Goal: Information Seeking & Learning: Learn about a topic

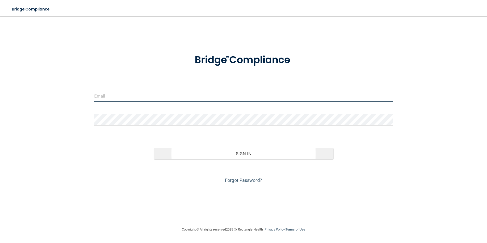
type input "[EMAIL_ADDRESS][DOMAIN_NAME]"
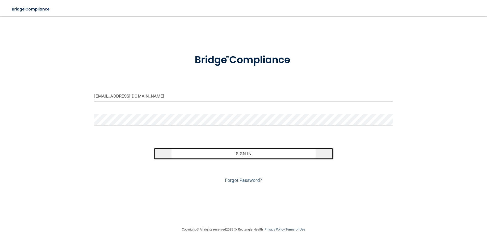
click at [250, 157] on button "Sign In" at bounding box center [243, 153] width 179 height 11
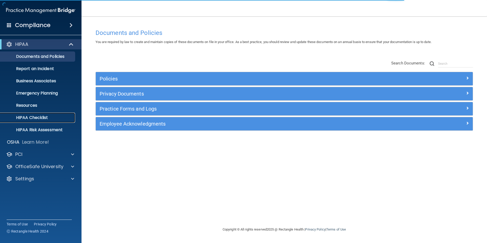
click at [27, 120] on p "HIPAA Checklist" at bounding box center [38, 117] width 70 height 5
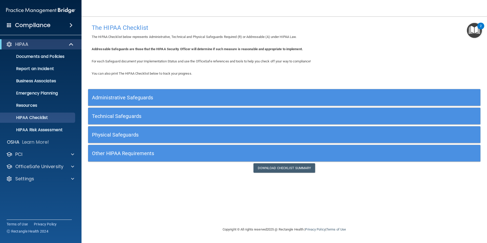
click at [150, 154] on h5 "Other HIPAA Requirements" at bounding box center [235, 154] width 287 height 6
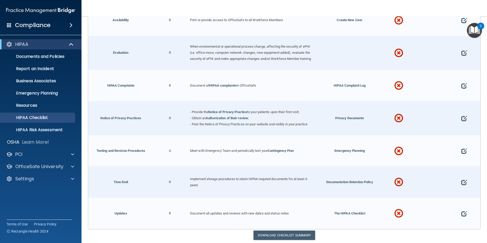
scroll to position [263, 0]
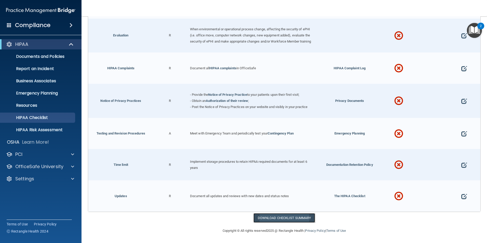
click at [283, 219] on link "Download Checklist Summary" at bounding box center [285, 217] width 62 height 9
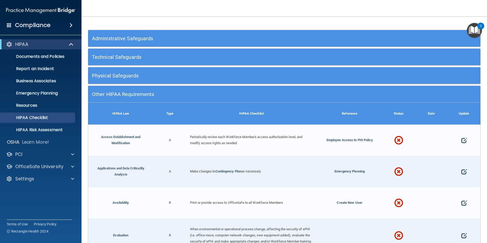
scroll to position [34, 0]
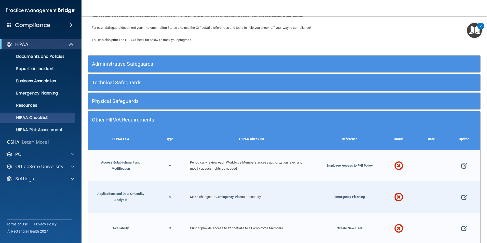
click at [144, 61] on h5 "Administrative Safeguards" at bounding box center [235, 64] width 287 height 6
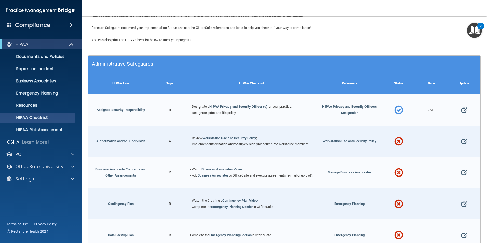
drag, startPoint x: 458, startPoint y: 142, endPoint x: 463, endPoint y: 151, distance: 10.0
drag, startPoint x: 463, startPoint y: 151, endPoint x: 367, endPoint y: 143, distance: 96.2
click at [367, 143] on div "Workstation Use and Security Policy" at bounding box center [349, 141] width 65 height 31
click at [462, 139] on span at bounding box center [465, 142] width 6 height 16
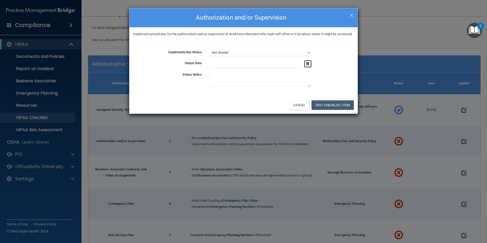
click at [309, 65] on icon "button" at bounding box center [307, 63] width 3 height 3
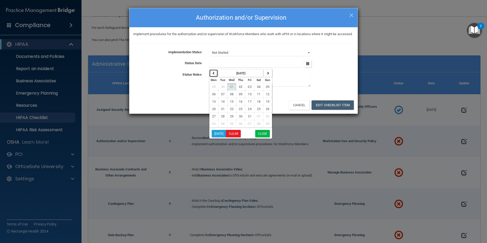
click at [213, 75] on icon "button" at bounding box center [213, 73] width 3 height 3
click at [223, 118] on span "30" at bounding box center [223, 117] width 4 height 4
type input "9/30/25"
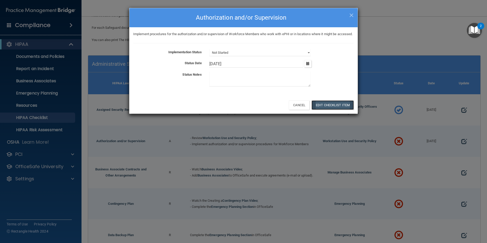
click at [328, 110] on button "Edit Checklist Item" at bounding box center [333, 104] width 42 height 9
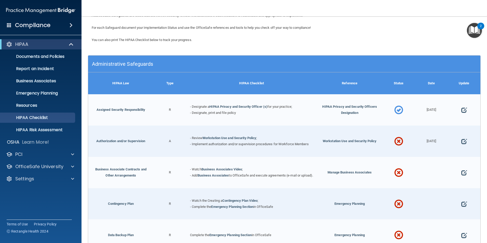
click at [473, 30] on img "Open Resource Center, 2 new notifications" at bounding box center [474, 30] width 15 height 15
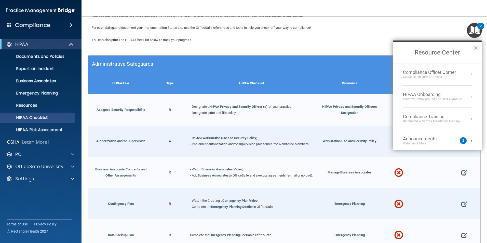
click at [464, 76] on div "Compliance Officer Corner Guidance for HIPAA Officers" at bounding box center [437, 75] width 69 height 10
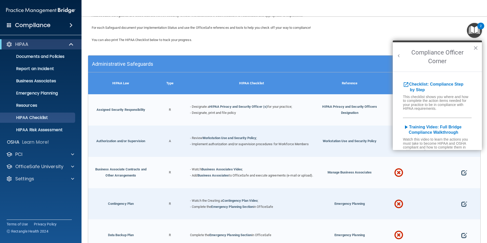
scroll to position [0, 0]
click at [426, 91] on h5 "open_in_new Checklist: Compliance Step by Step" at bounding box center [437, 87] width 89 height 11
click at [426, 84] on b "Checklist: Compliance Step by Step" at bounding box center [433, 87] width 60 height 10
click at [436, 84] on b "Checklist: Compliance Step by Step" at bounding box center [433, 87] width 60 height 10
click at [23, 92] on p "Emergency Planning" at bounding box center [38, 93] width 70 height 5
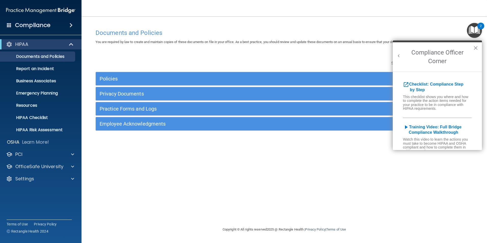
click at [174, 169] on div "Documents and Policies You are required by law to create and maintain copies of…" at bounding box center [284, 127] width 385 height 200
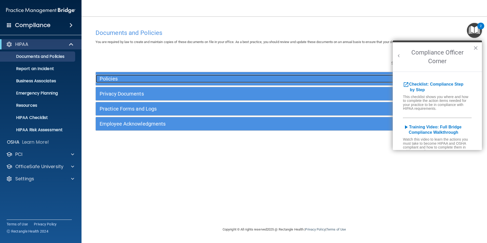
click at [108, 78] on h5 "Policies" at bounding box center [237, 79] width 275 height 6
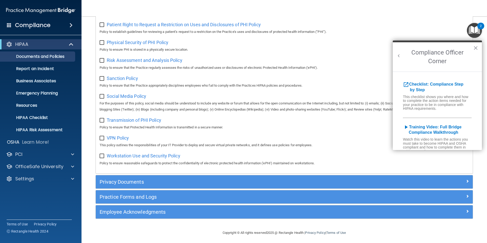
scroll to position [330, 0]
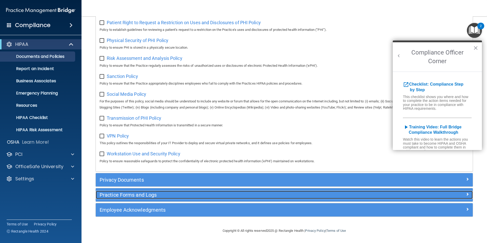
click at [138, 196] on h5 "Practice Forms and Logs" at bounding box center [237, 195] width 275 height 6
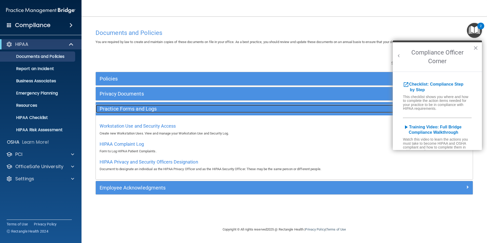
scroll to position [0, 0]
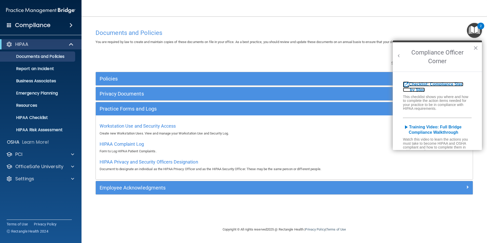
click at [417, 82] on b "Checklist: Compliance Step by Step" at bounding box center [433, 87] width 60 height 10
click at [424, 86] on b "Checklist: Compliance Step by Step" at bounding box center [433, 87] width 60 height 10
